Goal: Check status: Check status

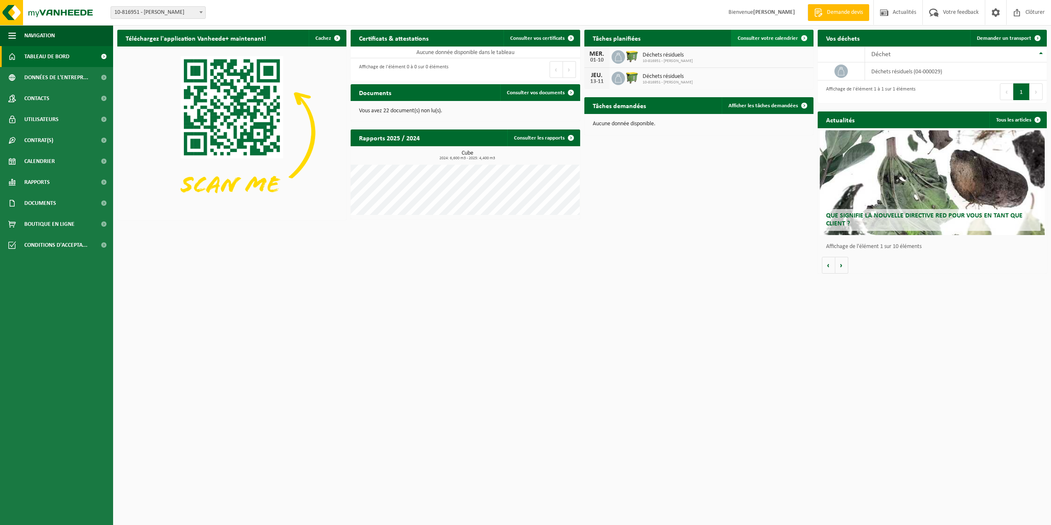
click at [781, 40] on span "Consulter votre calendrier" at bounding box center [768, 38] width 60 height 5
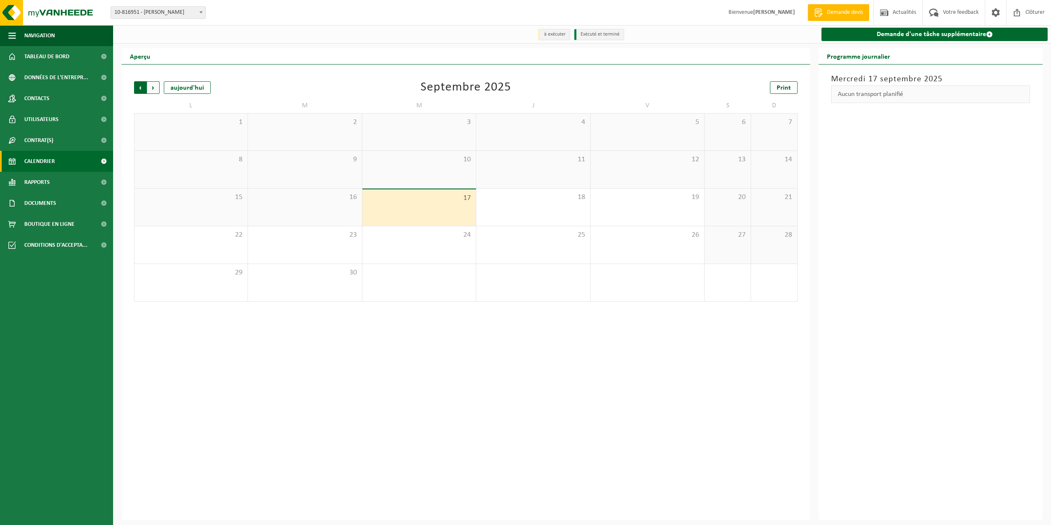
click at [152, 87] on span "Suivant" at bounding box center [153, 87] width 13 height 13
click at [137, 88] on span "Précédent" at bounding box center [140, 87] width 13 height 13
click at [467, 252] on div "1" at bounding box center [466, 254] width 10 height 11
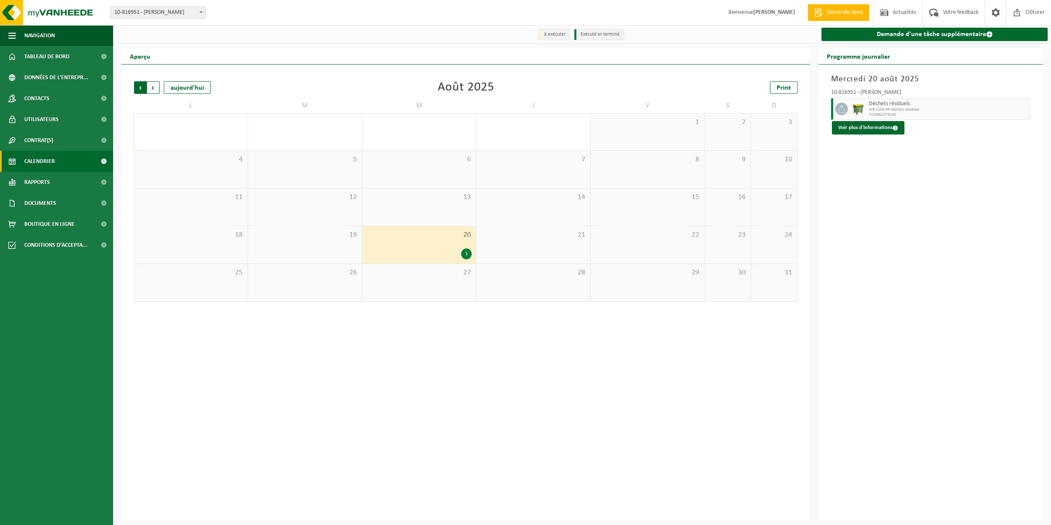
click at [155, 86] on span "Suivant" at bounding box center [153, 87] width 13 height 13
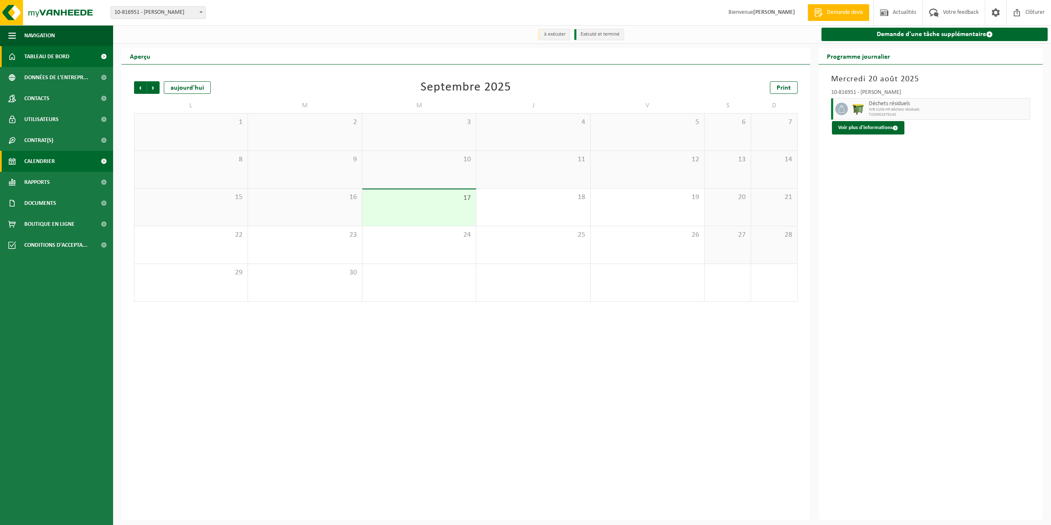
click at [75, 58] on link "Tableau de bord" at bounding box center [56, 56] width 113 height 21
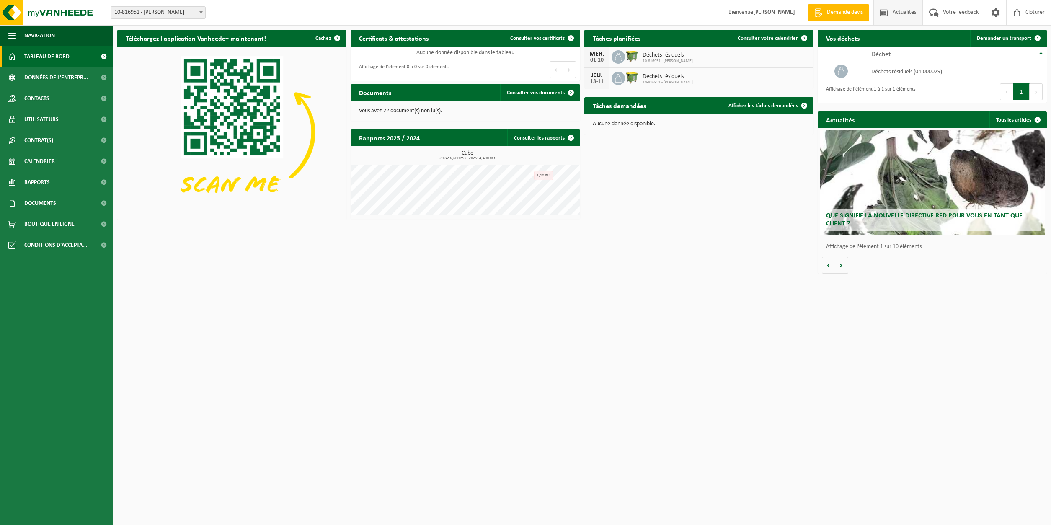
click at [898, 14] on span "Actualités" at bounding box center [905, 12] width 28 height 25
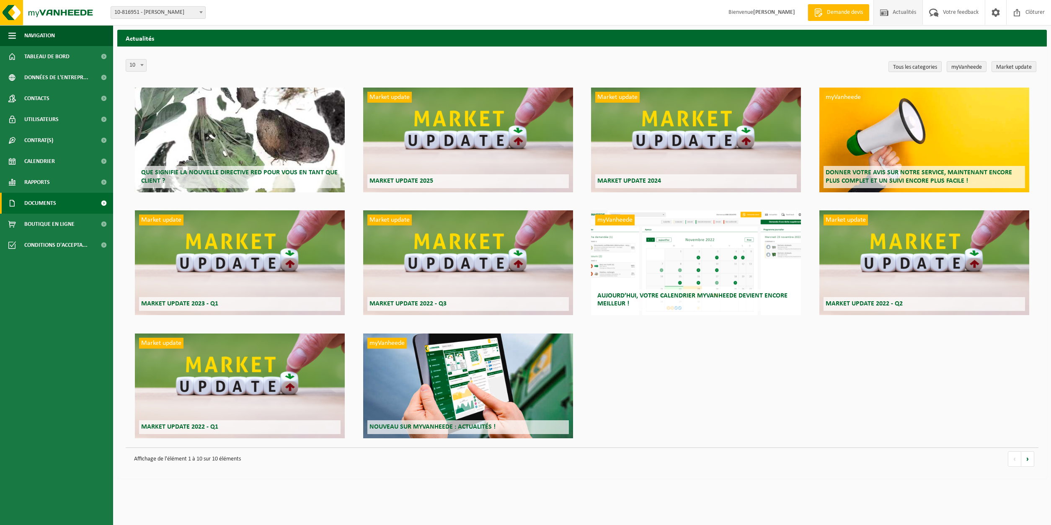
click at [42, 205] on span "Documents" at bounding box center [40, 203] width 32 height 21
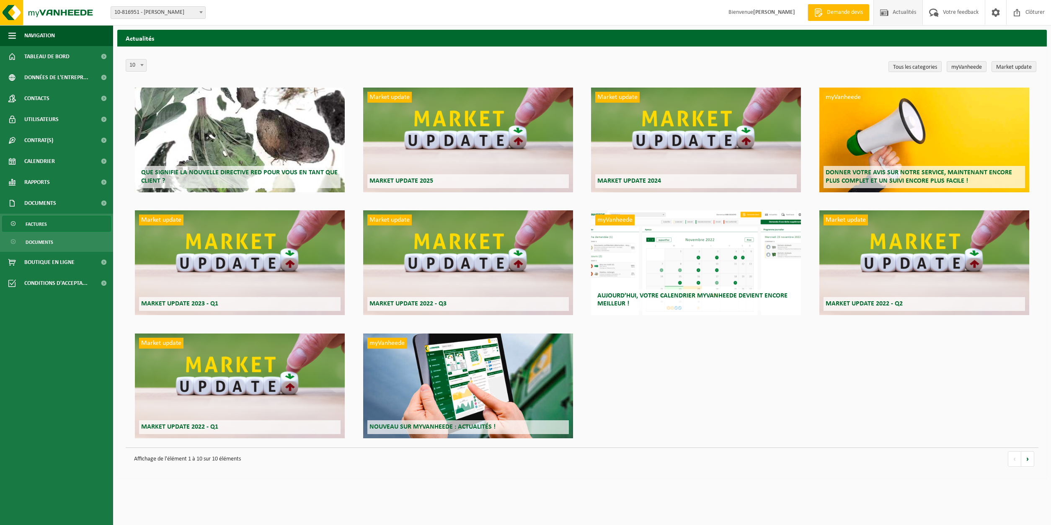
click at [36, 223] on span "Factures" at bounding box center [36, 224] width 21 height 16
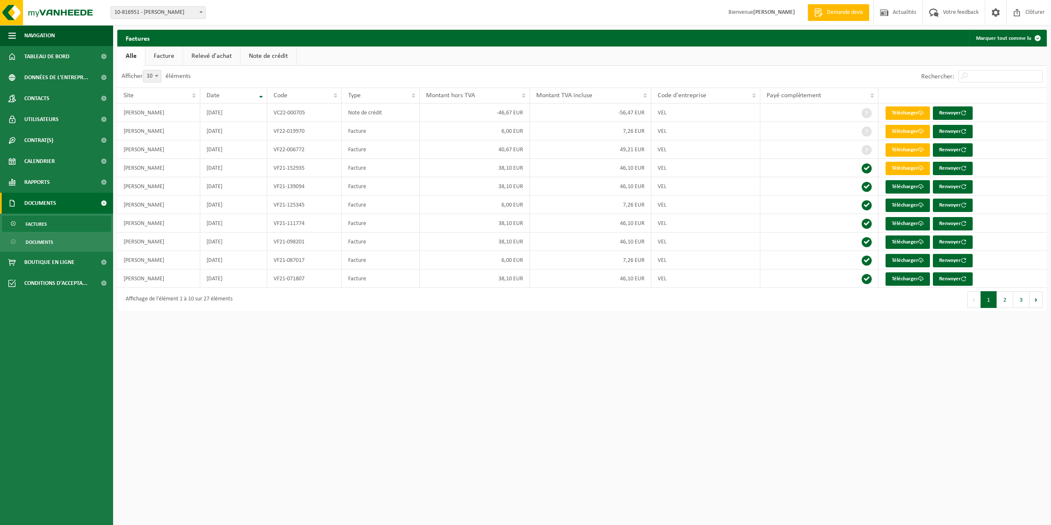
click at [161, 58] on link "Facture" at bounding box center [163, 56] width 37 height 19
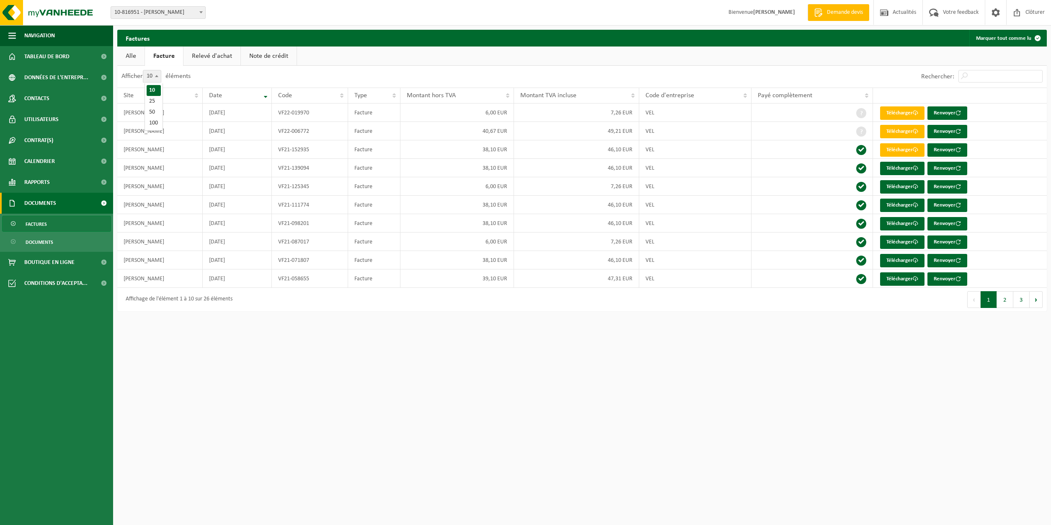
click at [150, 76] on span "10" at bounding box center [152, 76] width 18 height 12
click at [150, 70] on select "10 25 50 100" at bounding box center [157, 70] width 25 height 0
select select "100"
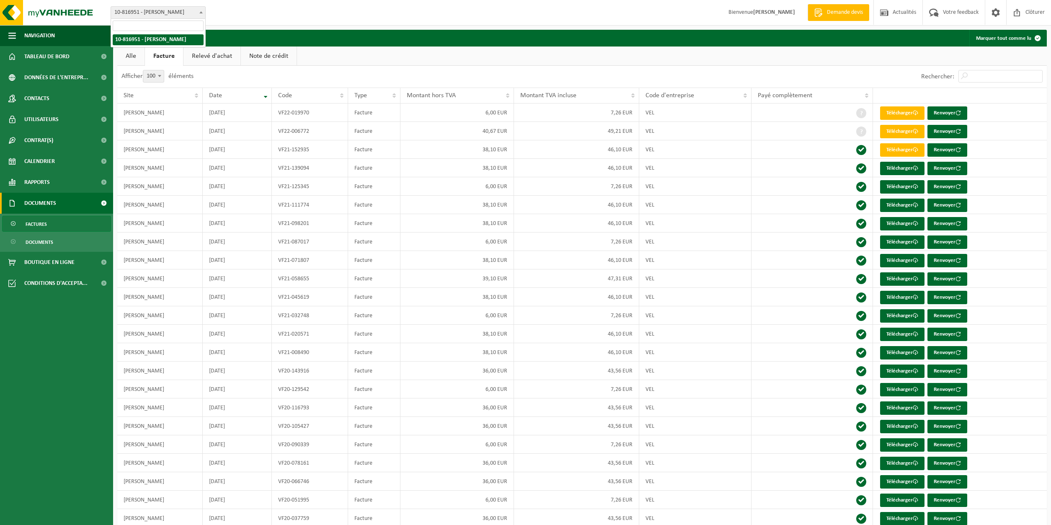
click at [197, 13] on span at bounding box center [201, 12] width 8 height 11
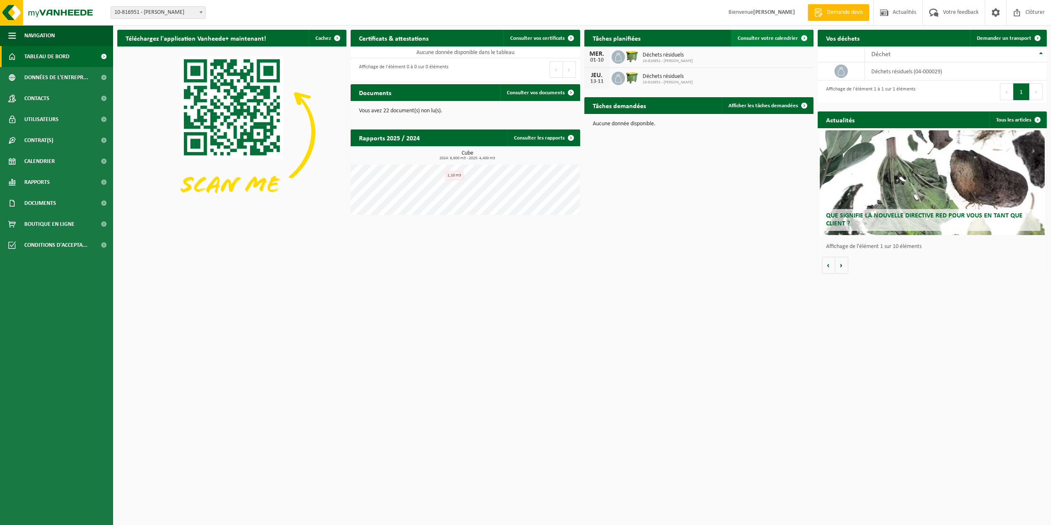
click at [786, 37] on span "Consulter votre calendrier" at bounding box center [768, 38] width 60 height 5
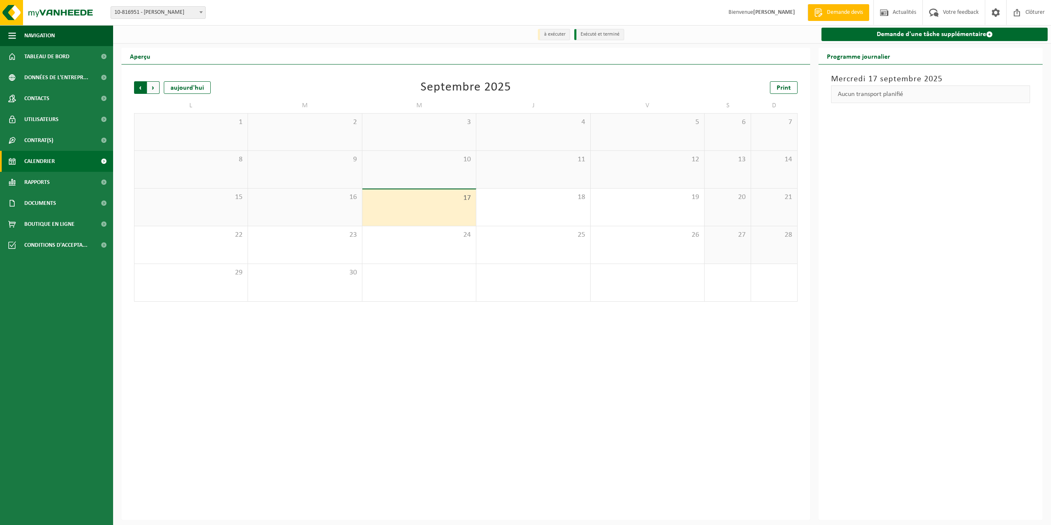
click at [151, 90] on span "Suivant" at bounding box center [153, 87] width 13 height 13
click at [449, 142] on div at bounding box center [419, 140] width 105 height 11
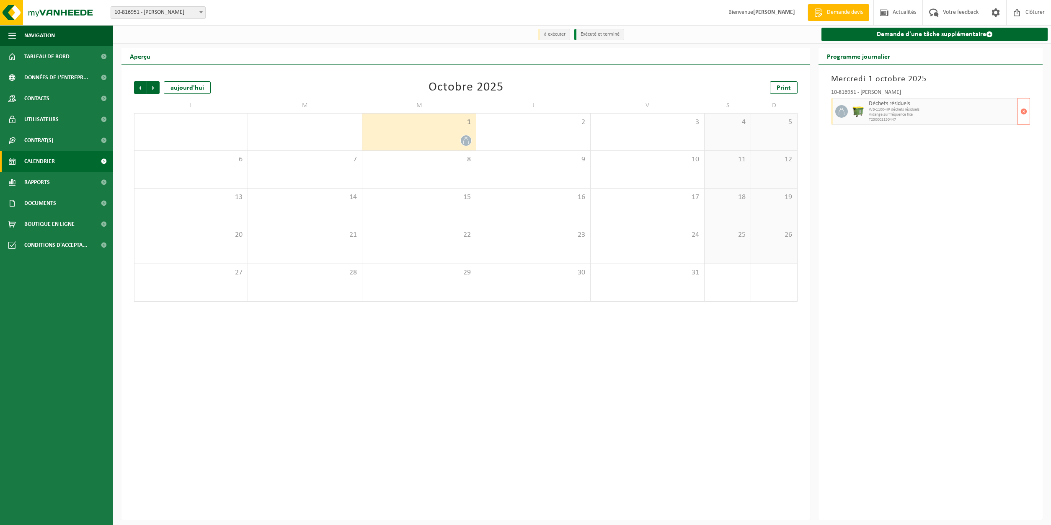
click at [913, 117] on span "Vidange sur fréquence fixe" at bounding box center [942, 114] width 147 height 5
